Goal: Task Accomplishment & Management: Manage account settings

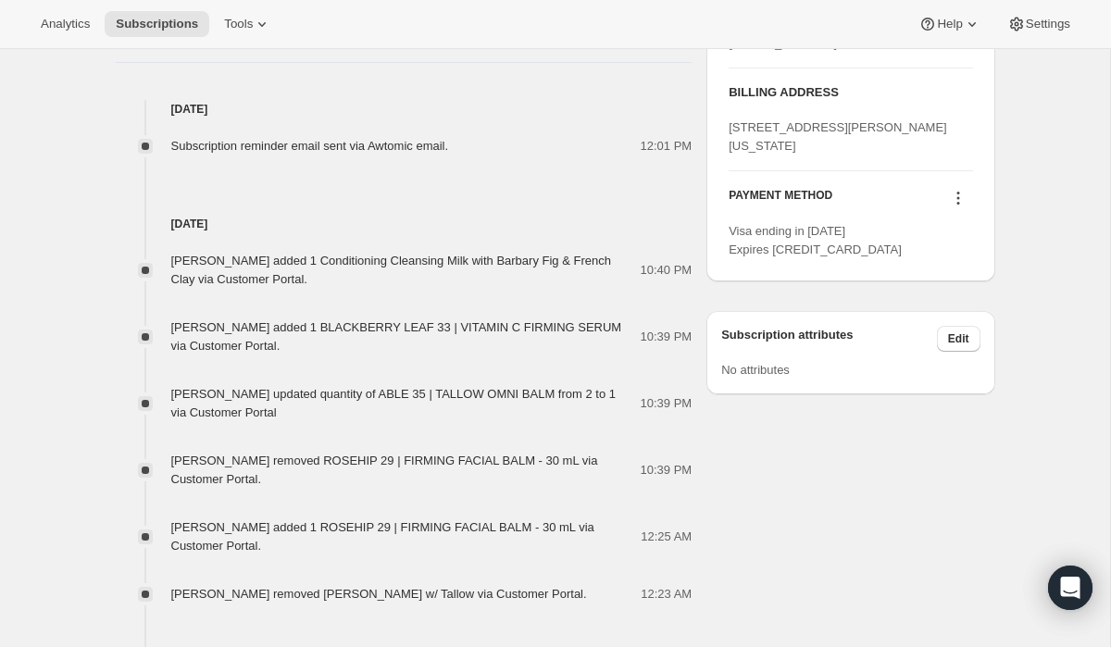
scroll to position [892, 0]
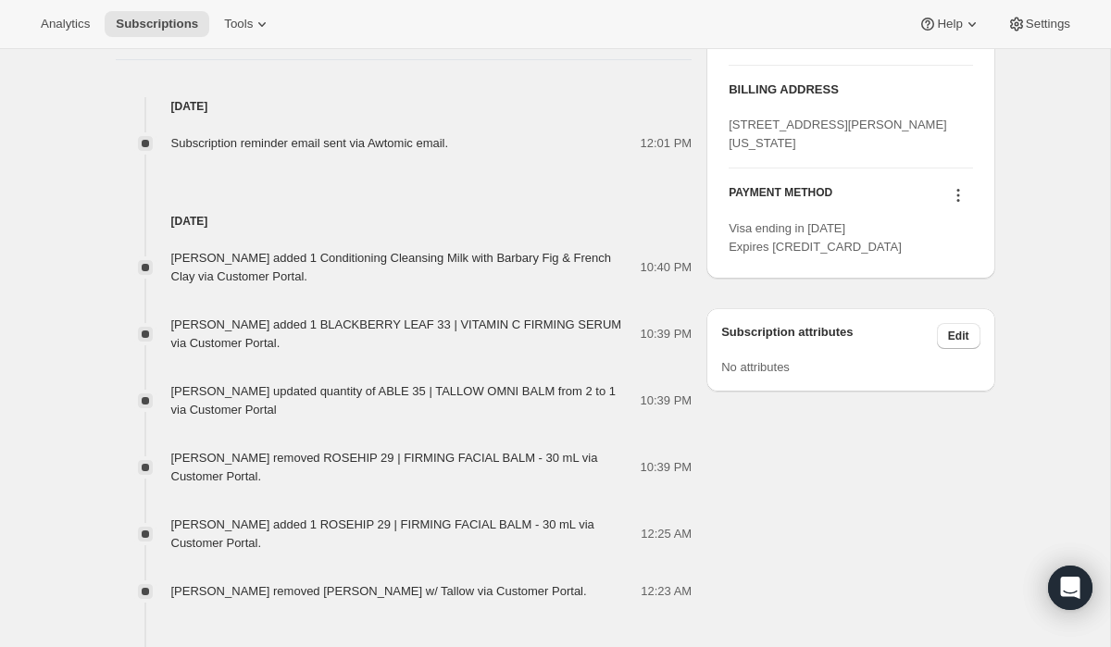
click at [372, 141] on span "Subscription reminder email sent via Awtomic email." at bounding box center [310, 143] width 278 height 14
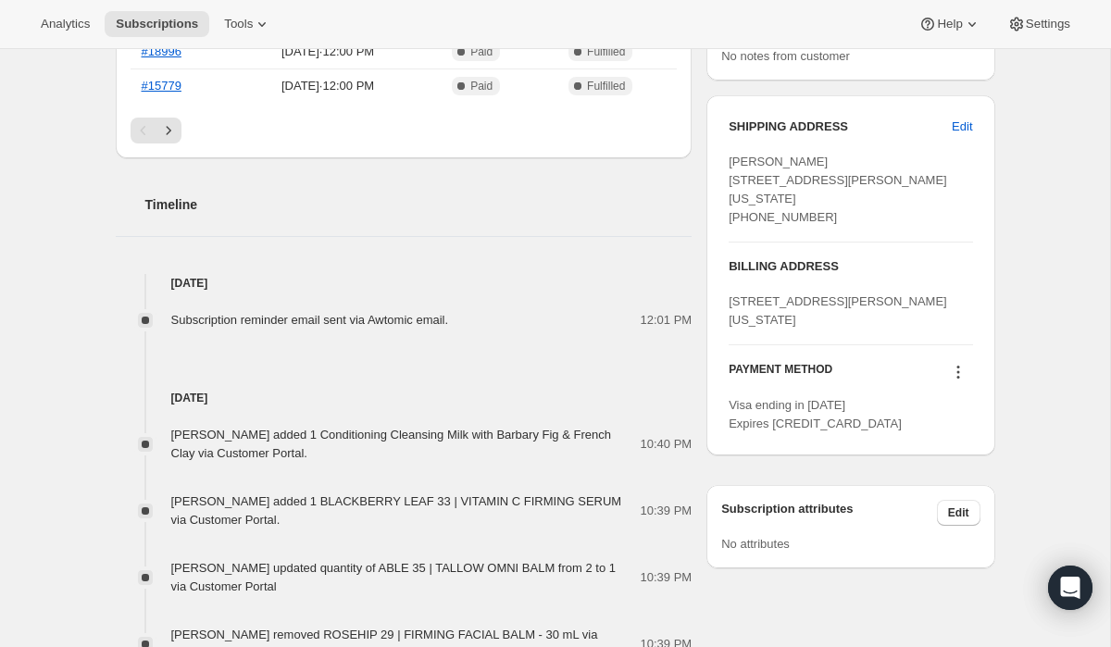
scroll to position [711, 0]
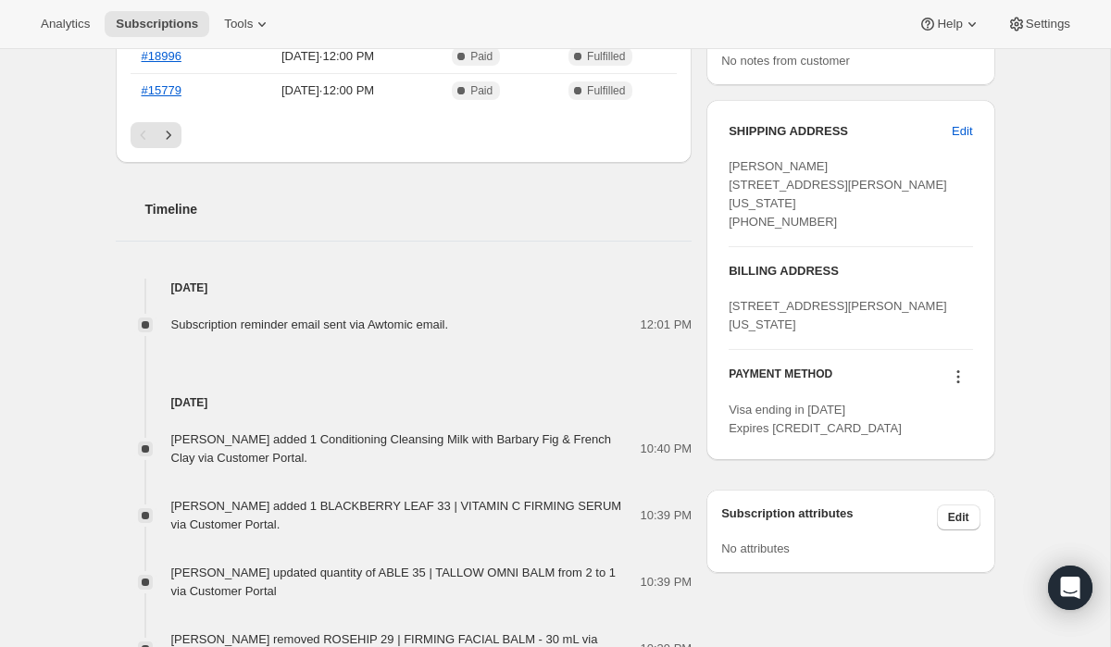
click at [324, 318] on span "Subscription reminder email sent via Awtomic email." at bounding box center [310, 324] width 278 height 14
click at [191, 319] on span "Subscription reminder email sent via Awtomic email." at bounding box center [310, 324] width 278 height 14
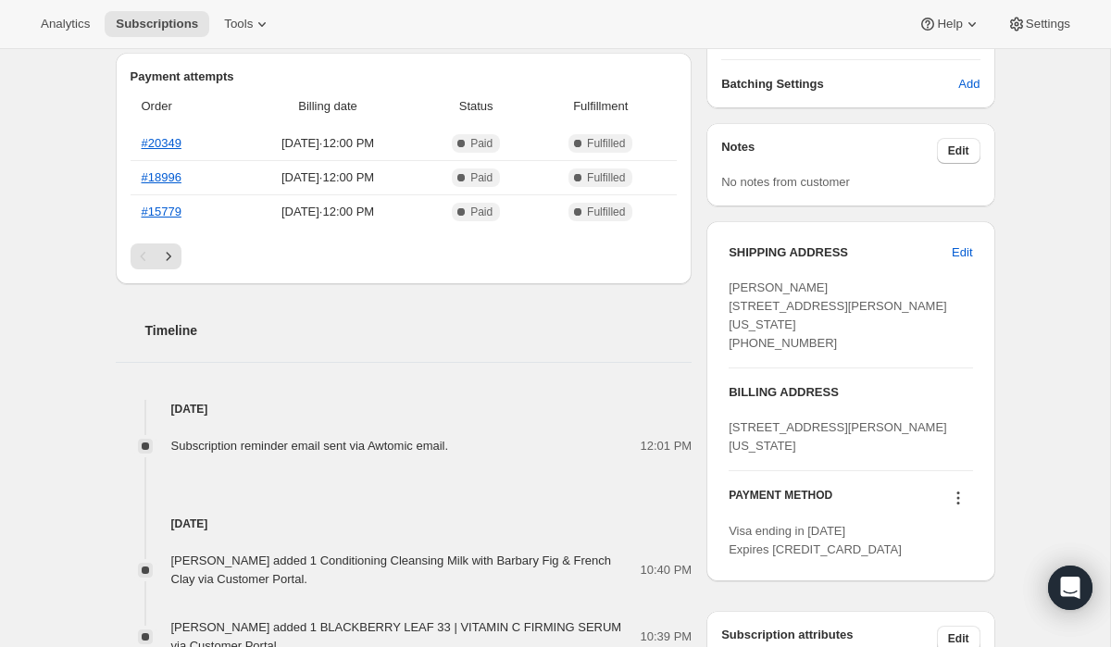
scroll to position [575, 0]
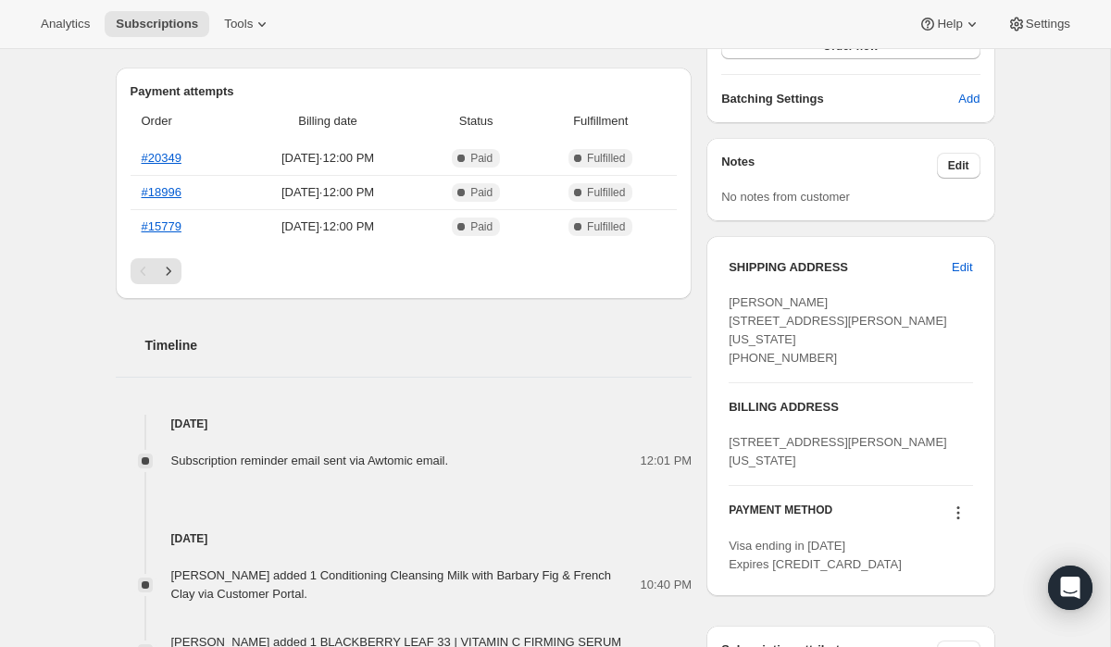
click at [144, 461] on div at bounding box center [145, 461] width 15 height 15
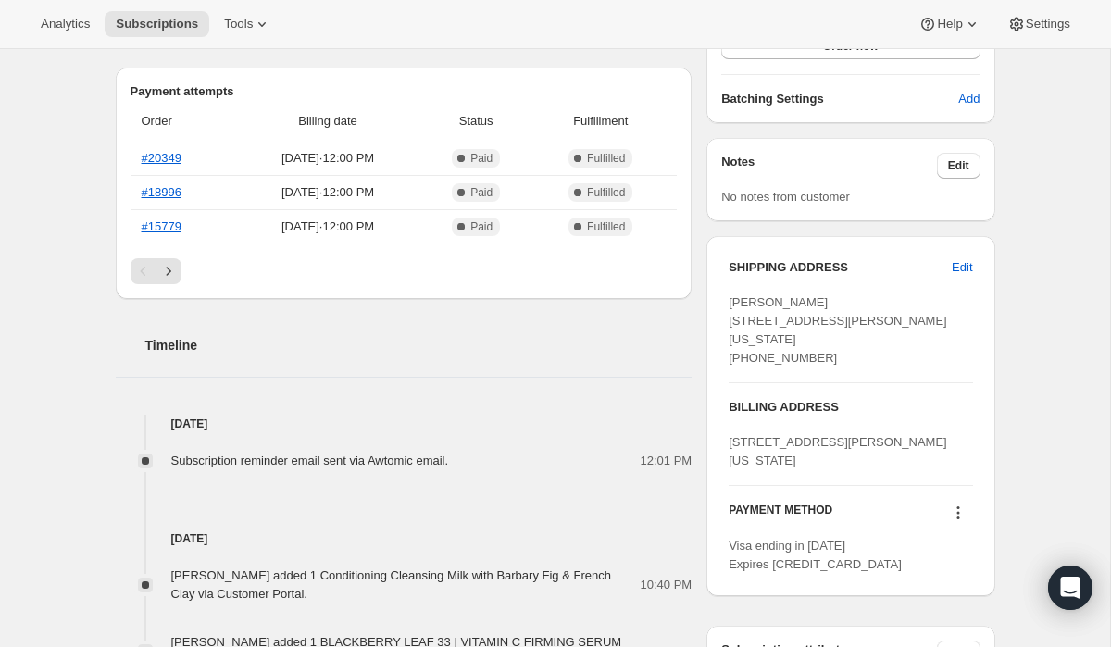
scroll to position [0, 0]
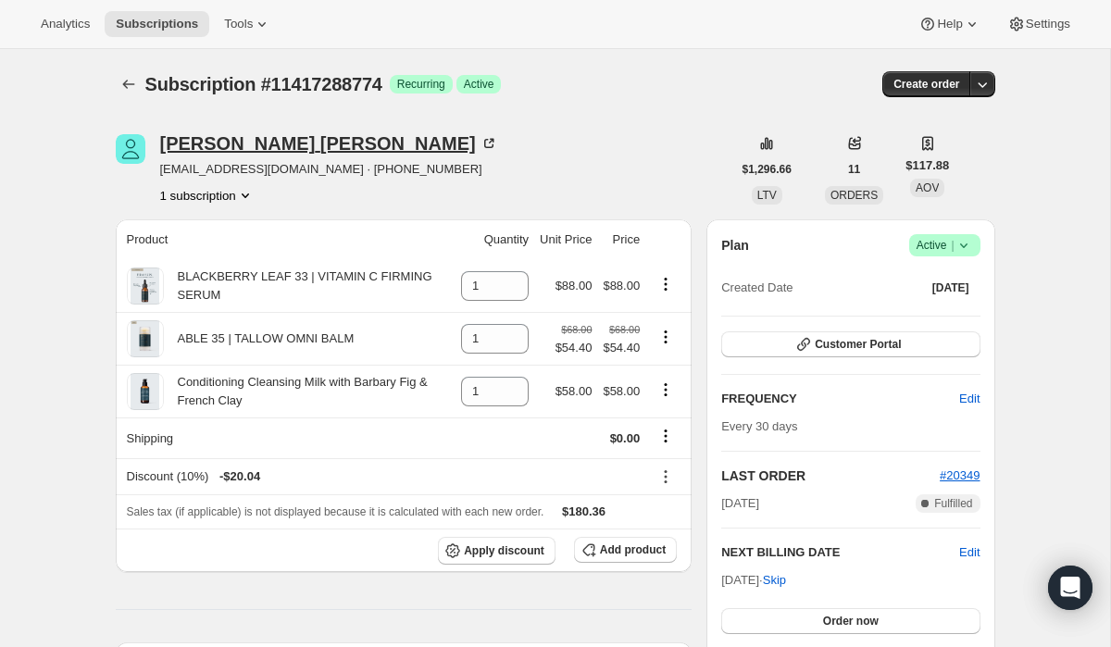
click at [277, 142] on div "Cynthia Halverson" at bounding box center [329, 143] width 338 height 19
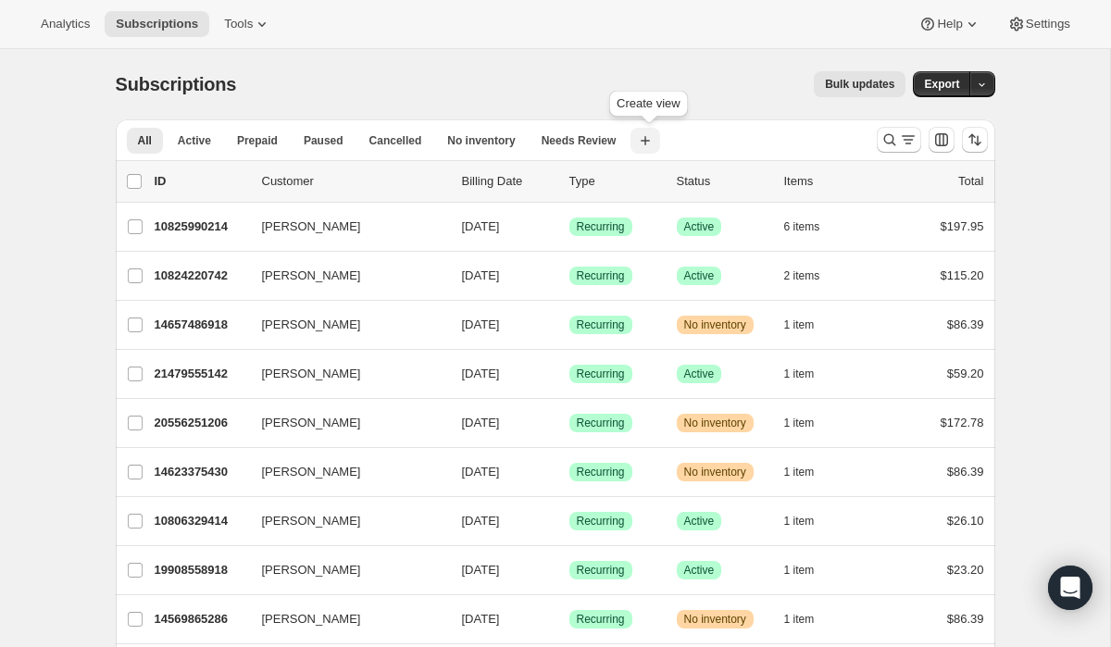
click at [653, 145] on icon "button" at bounding box center [645, 140] width 19 height 19
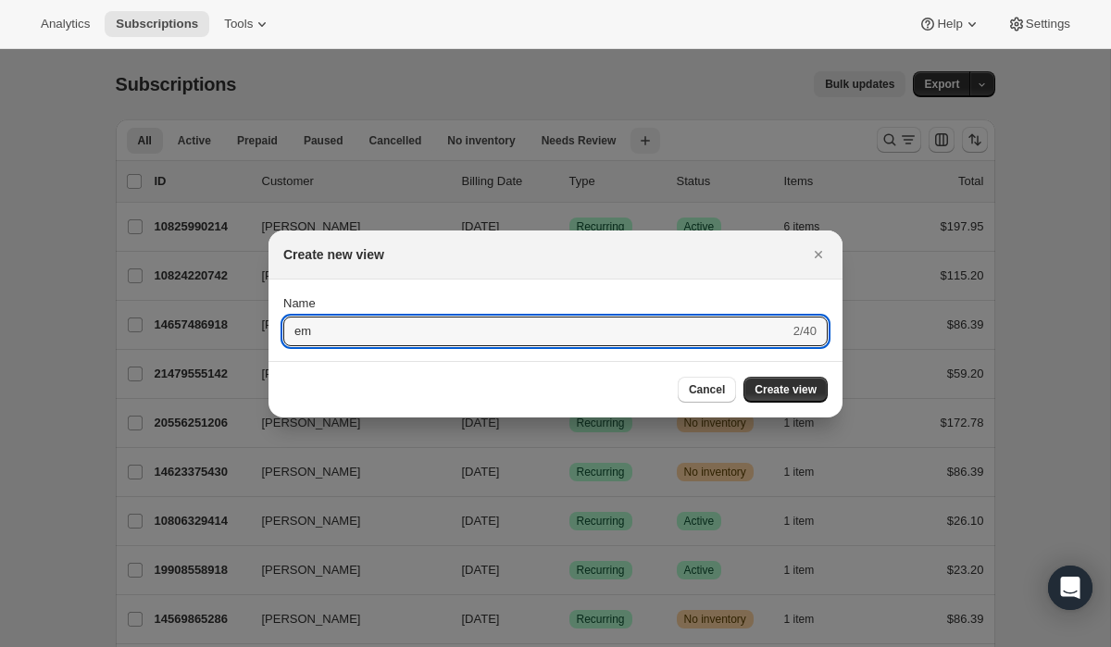
type input "e"
click at [706, 388] on span "Cancel" at bounding box center [707, 389] width 36 height 15
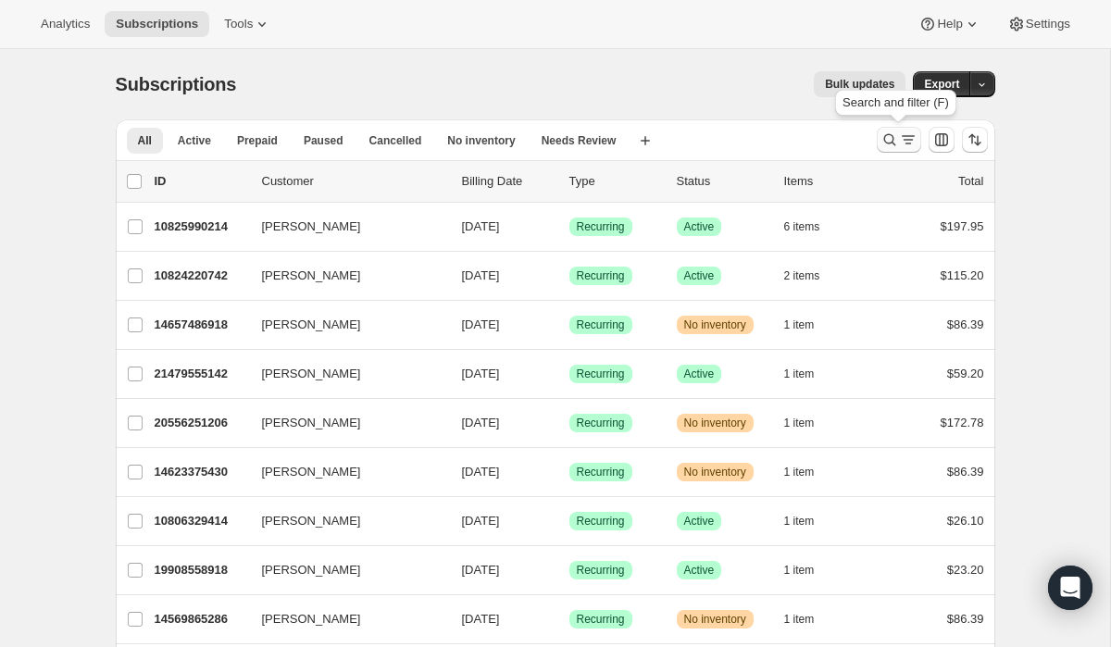
click at [910, 144] on icon "Search and filter results" at bounding box center [908, 140] width 19 height 19
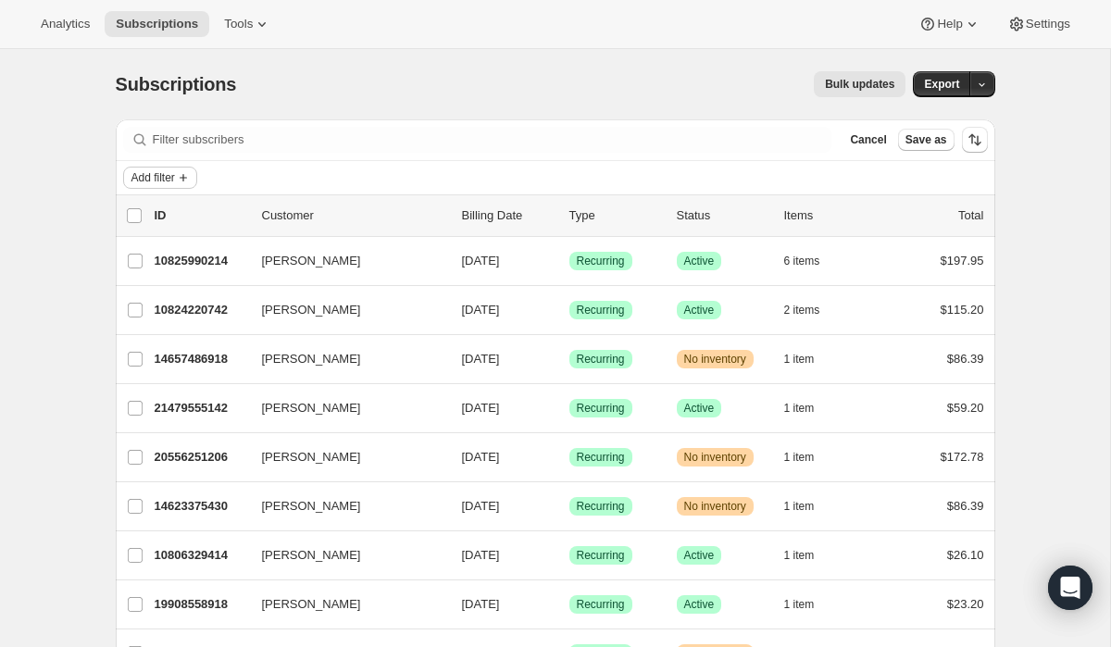
click at [186, 181] on icon "Add filter" at bounding box center [183, 177] width 15 height 15
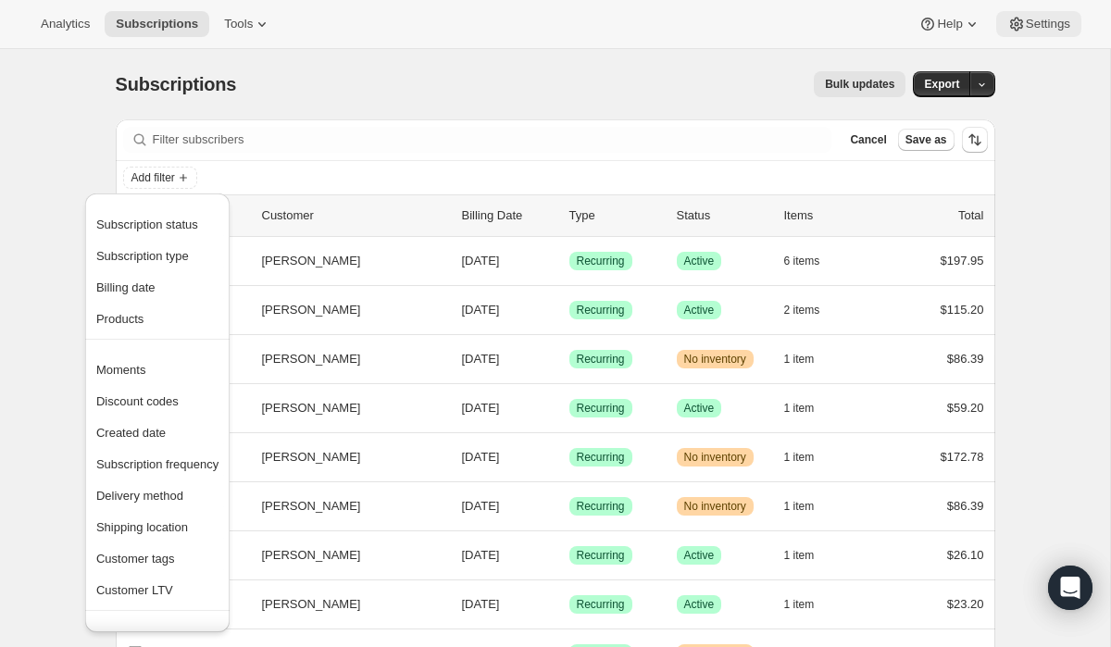
click at [1043, 27] on span "Settings" at bounding box center [1048, 24] width 44 height 15
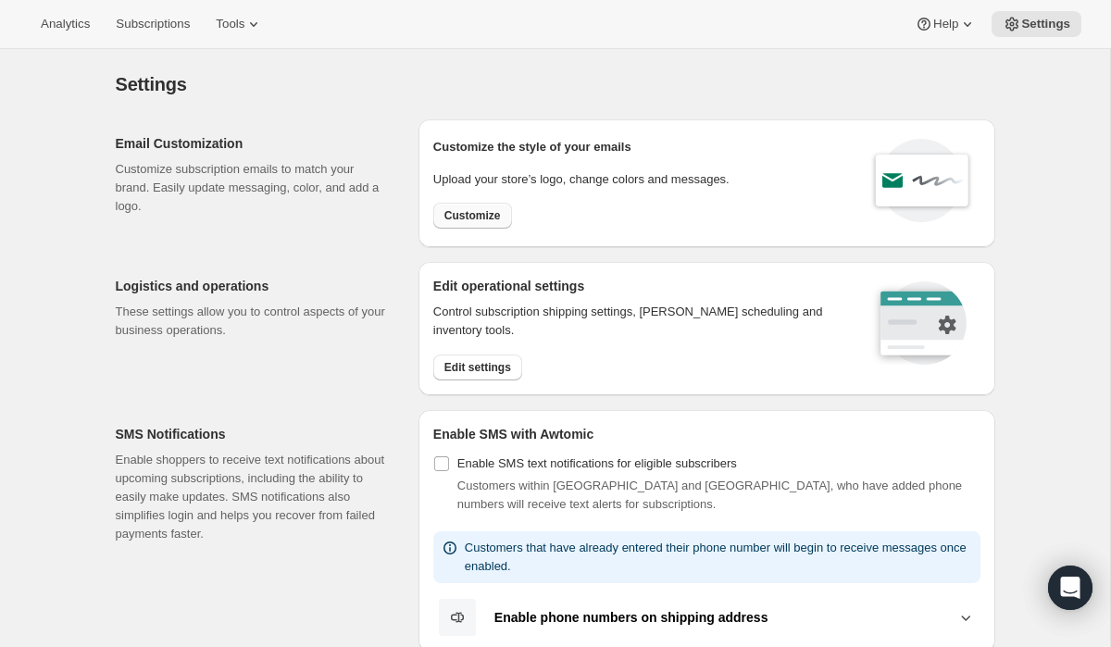
click at [458, 217] on span "Customize" at bounding box center [472, 215] width 56 height 15
select select "subscriptionMessage"
select select "5"
select select "15"
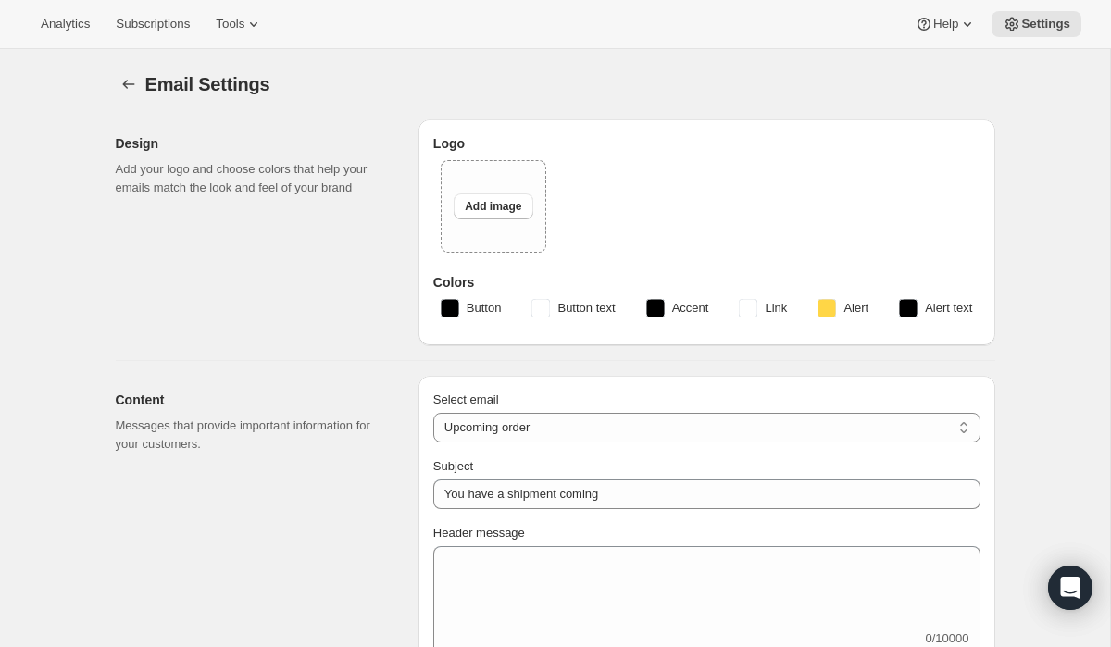
type input "Alchemy Code"
type input "hello@alchemycode.com"
checkbox input "true"
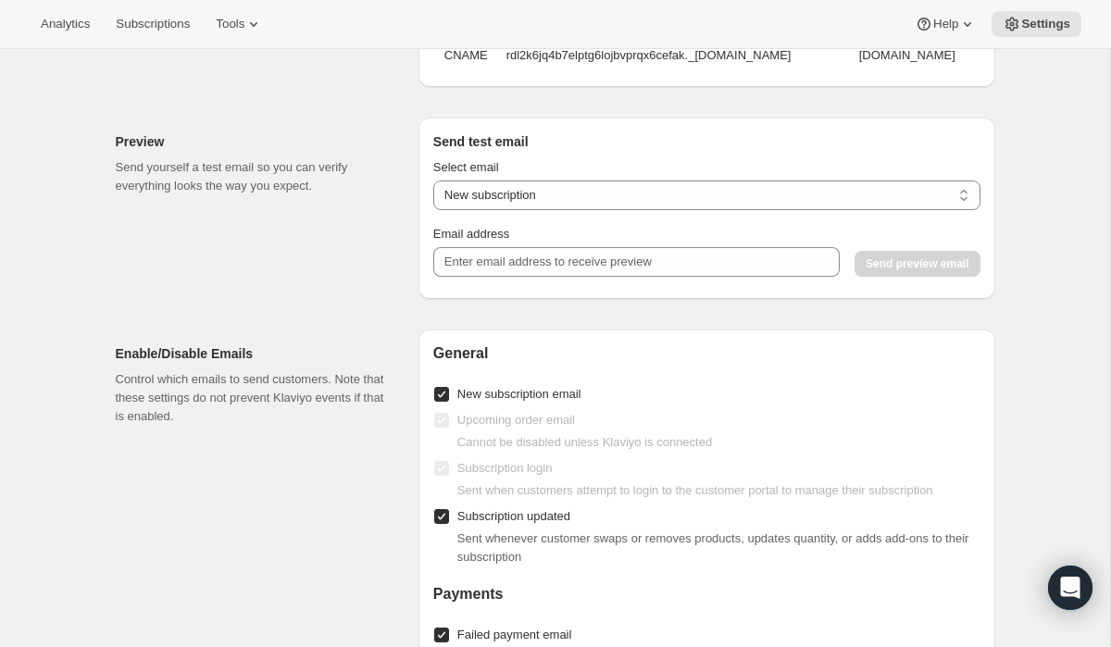
scroll to position [1608, 0]
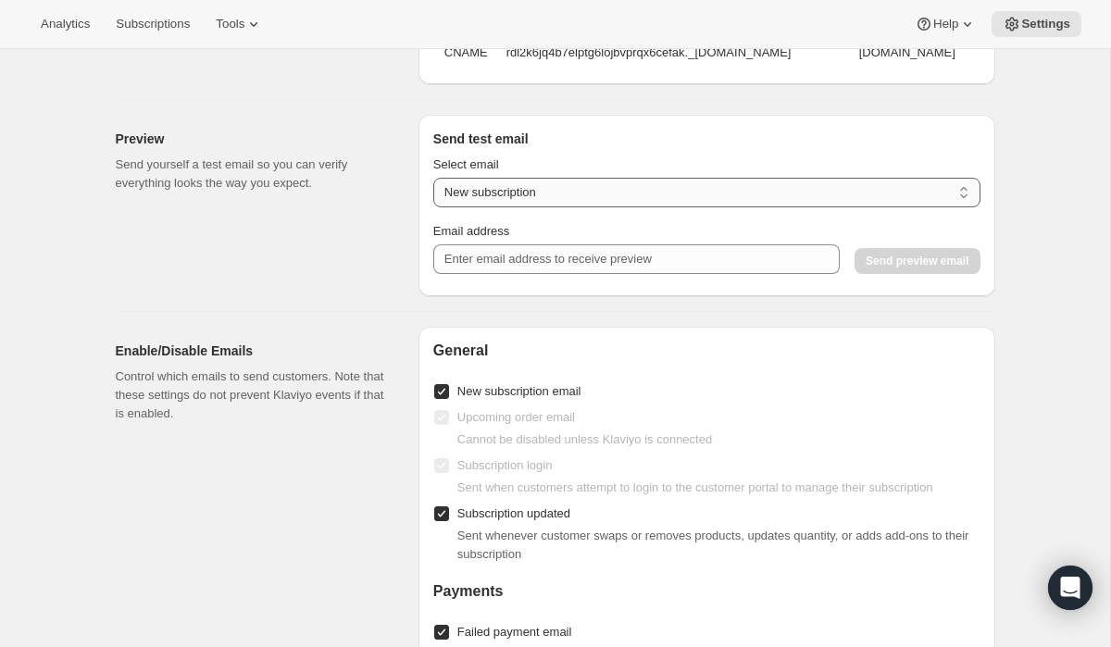
click at [471, 200] on select "New subscription Upcoming order Payment failure Delayed subscription Updated su…" at bounding box center [706, 193] width 547 height 30
select select "upcoming-subscription"
click at [433, 178] on select "New subscription Upcoming order Payment failure Delayed subscription Updated su…" at bounding box center [706, 193] width 547 height 30
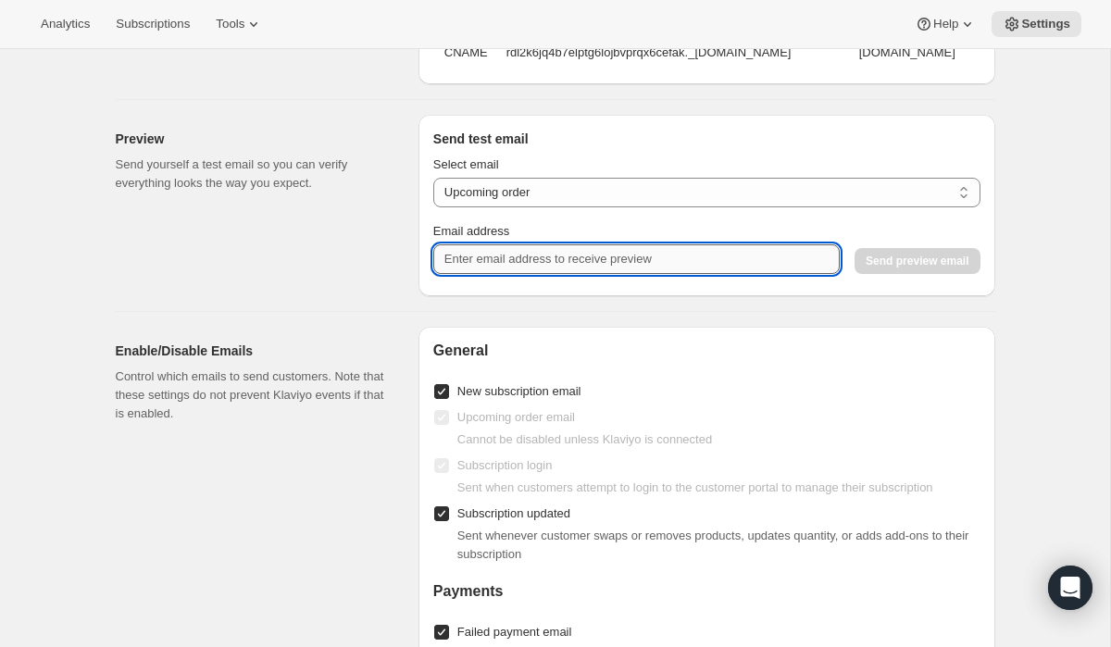
click at [482, 255] on input "Email address" at bounding box center [636, 259] width 406 height 30
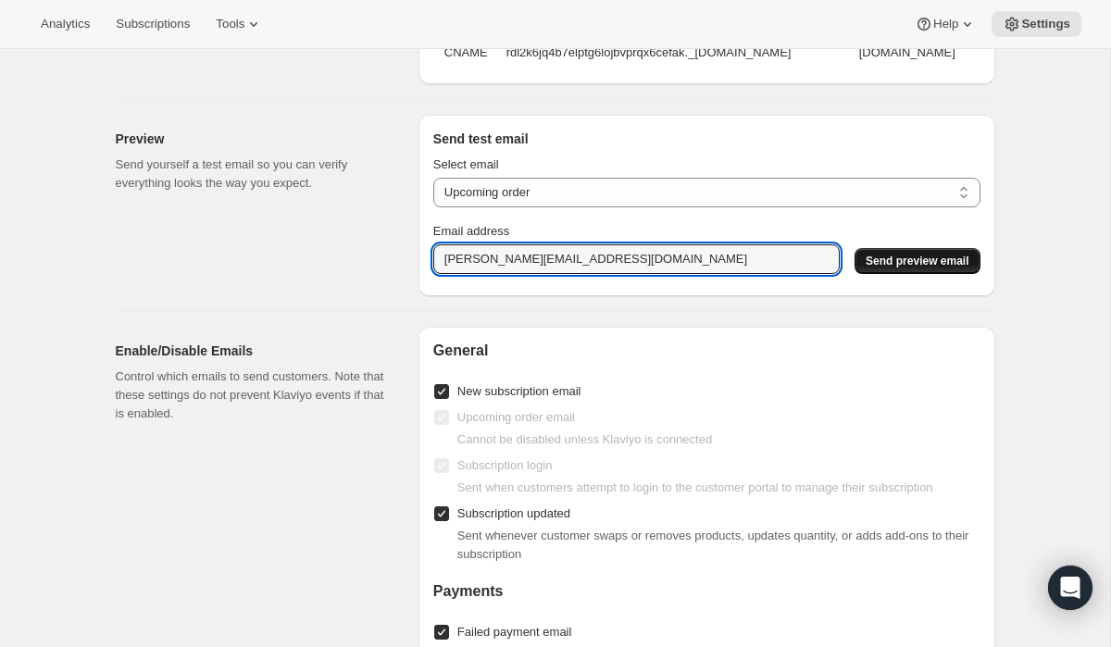
type input "mindy@alchemycode.com"
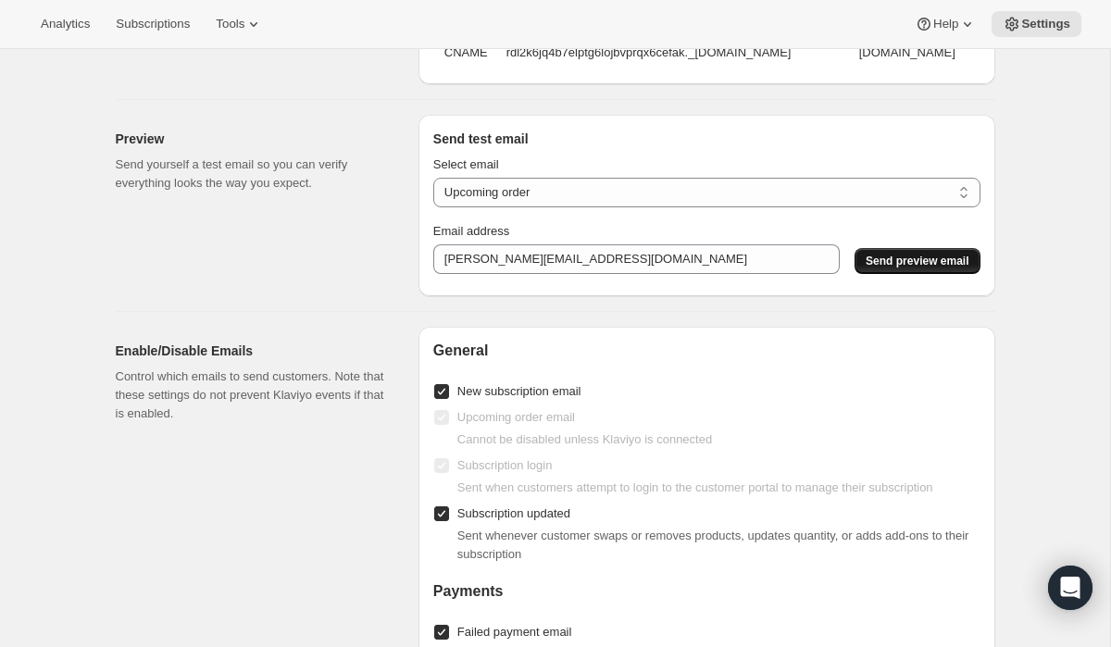
click at [875, 267] on button "Send preview email" at bounding box center [916, 261] width 125 height 26
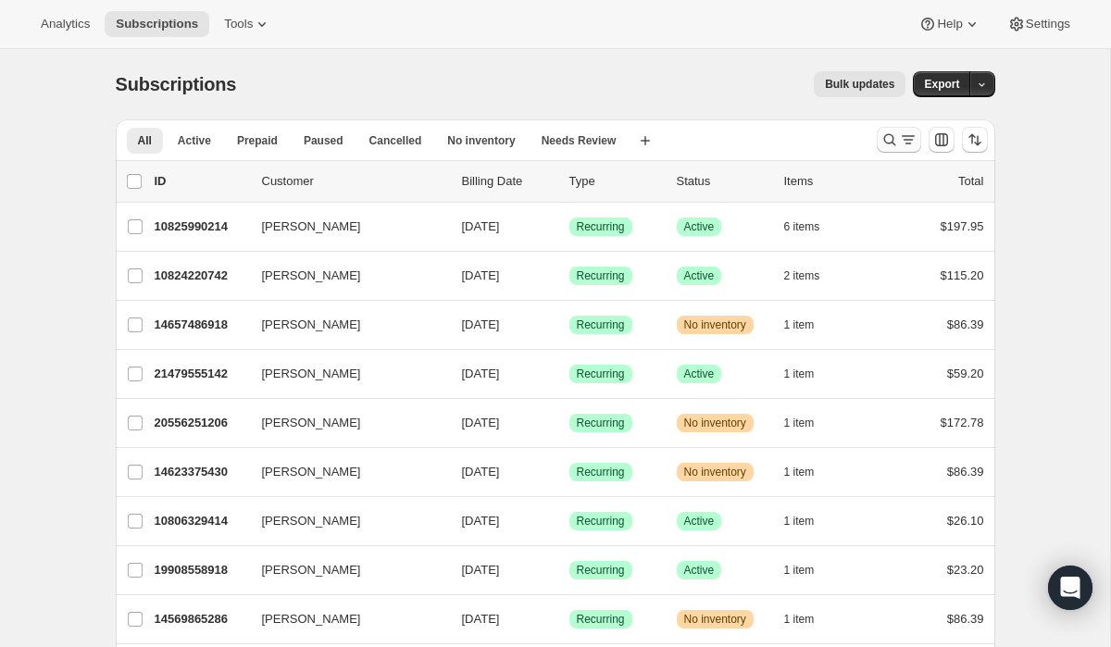
click at [891, 139] on icon "Search and filter results" at bounding box center [889, 140] width 19 height 19
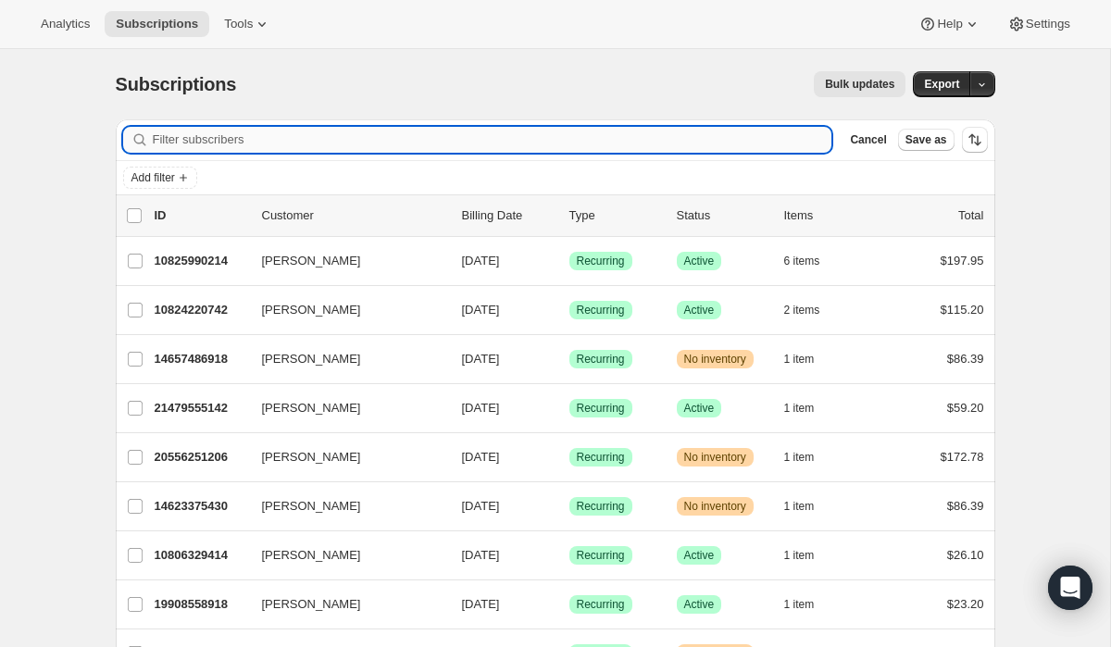
click at [620, 143] on input "Filter subscribers" at bounding box center [492, 140] width 679 height 26
paste input "[PERSON_NAME][EMAIL_ADDRESS][DOMAIN_NAME]"
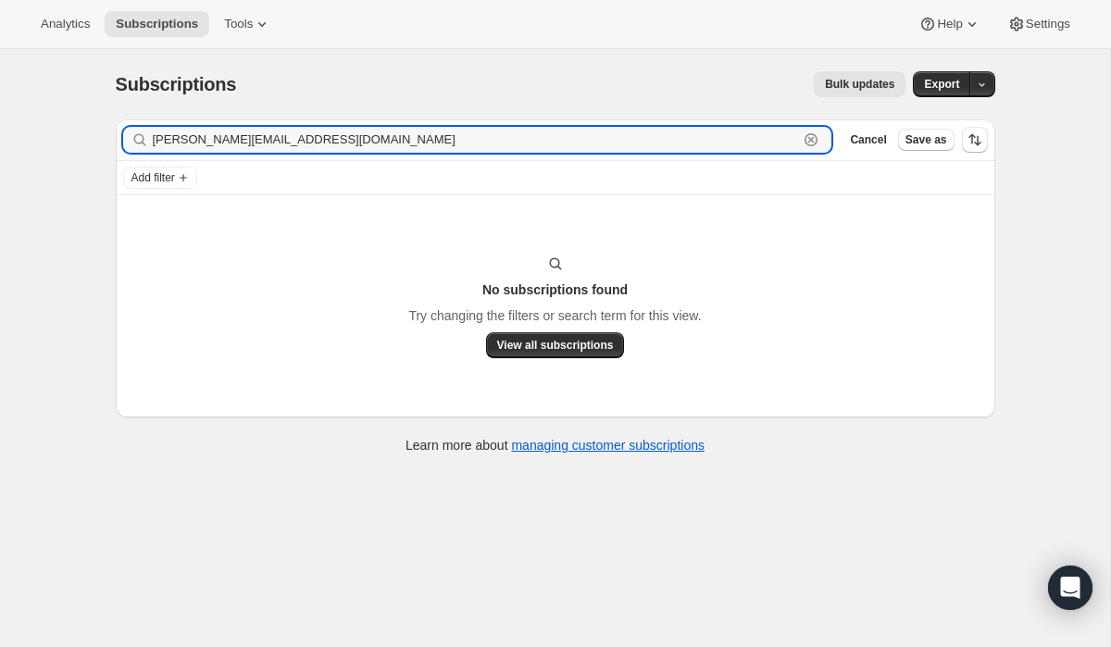
type input "[PERSON_NAME][EMAIL_ADDRESS][DOMAIN_NAME]"
click at [811, 142] on icon "button" at bounding box center [811, 140] width 19 height 19
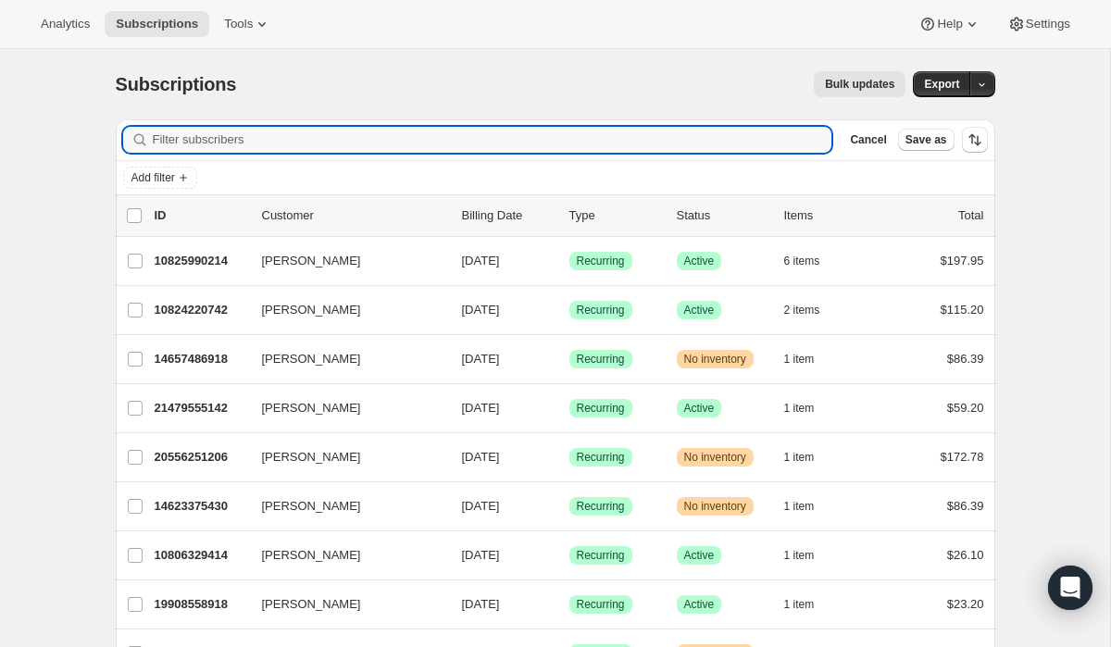
paste input "[PERSON_NAME][EMAIL_ADDRESS][DOMAIN_NAME]"
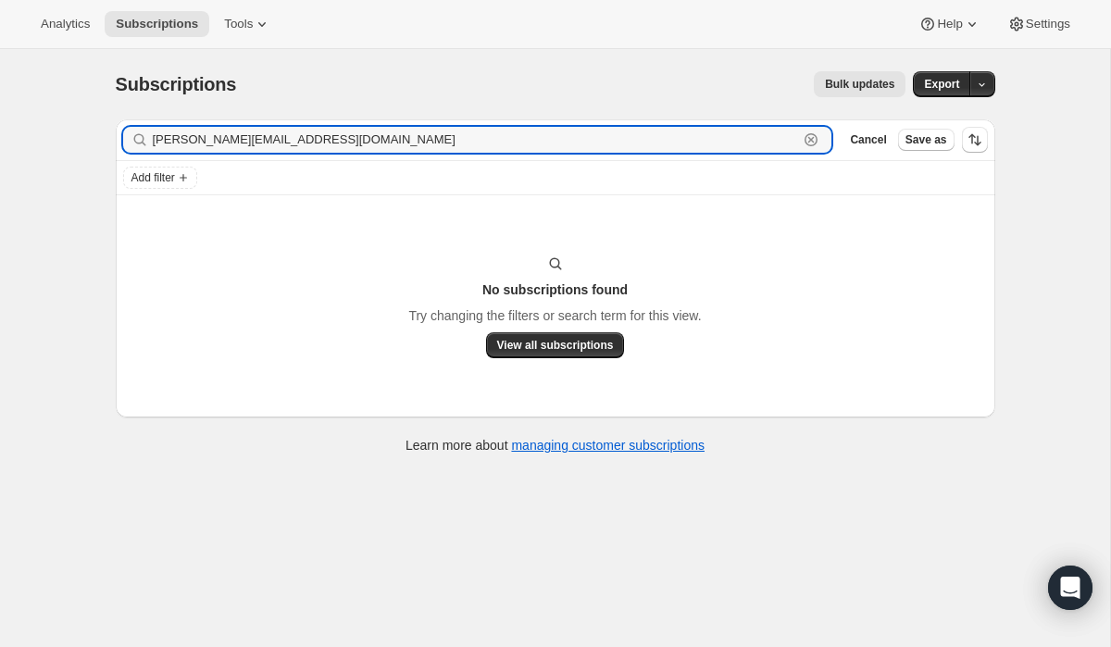
type input "[PERSON_NAME][EMAIL_ADDRESS][DOMAIN_NAME]"
